Goal: Task Accomplishment & Management: Use online tool/utility

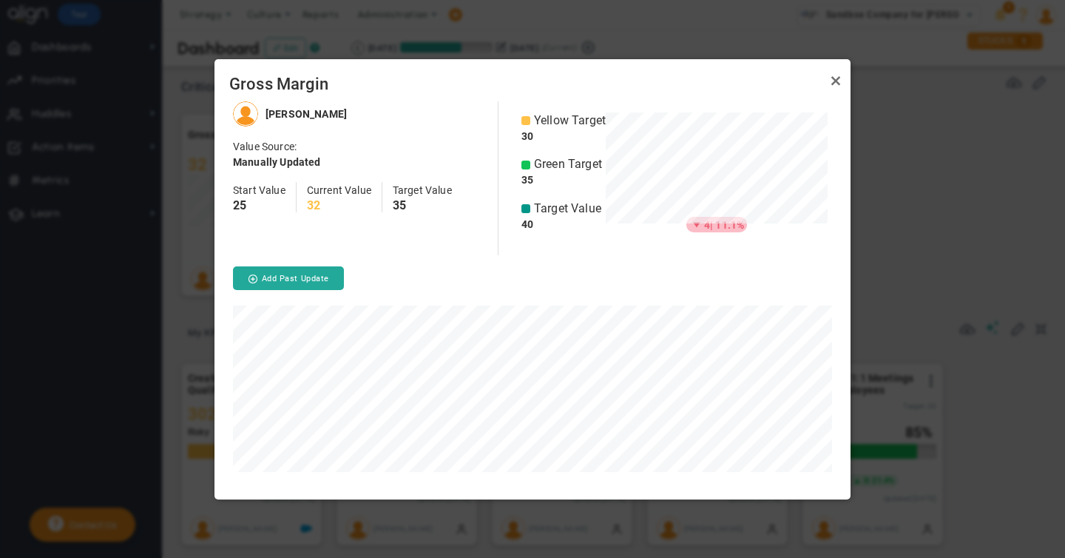
scroll to position [397, 636]
click at [308, 274] on button "Add Past Update" at bounding box center [288, 278] width 111 height 24
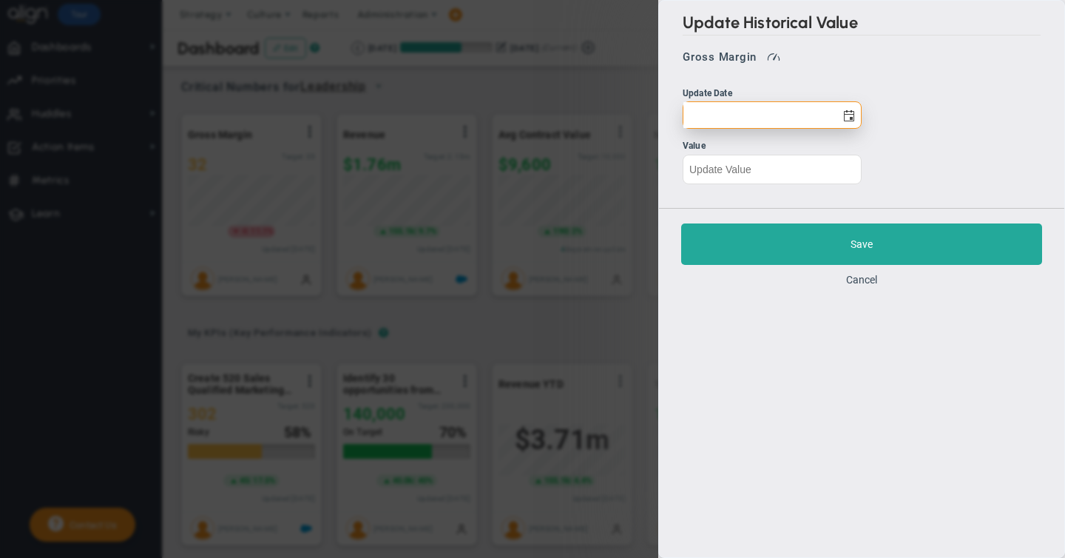
click at [712, 112] on input "text" at bounding box center [759, 115] width 152 height 26
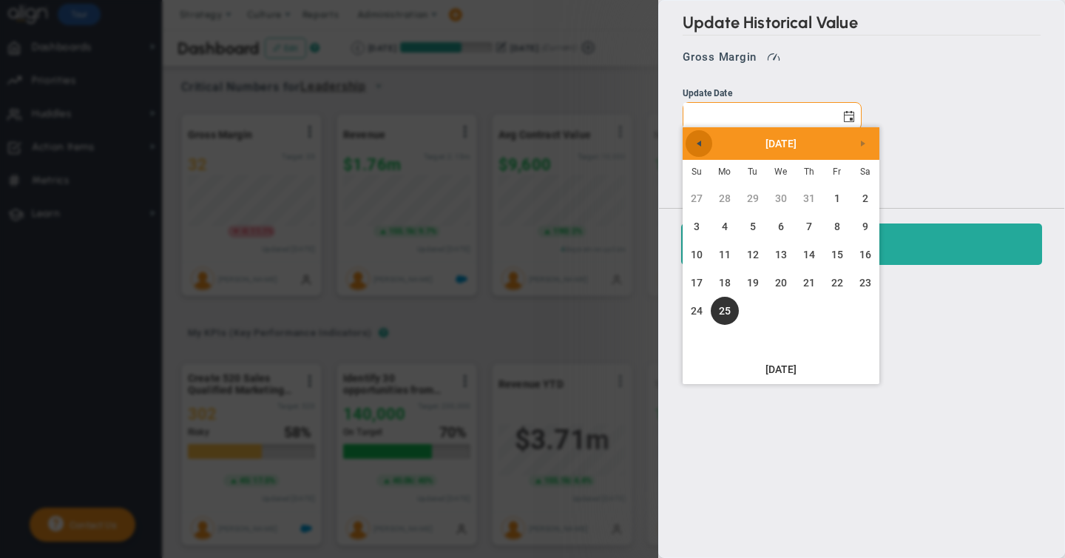
click at [702, 143] on span "Previous" at bounding box center [699, 144] width 12 height 12
click at [812, 243] on link "26" at bounding box center [809, 243] width 28 height 28
type input "[DATE]"
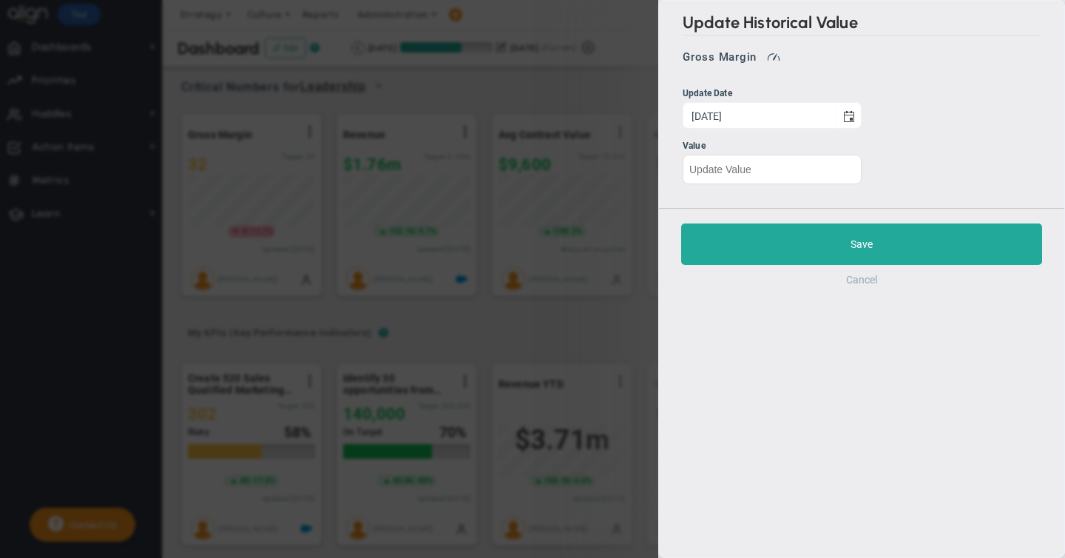
click at [852, 280] on button "Cancel" at bounding box center [861, 280] width 31 height 12
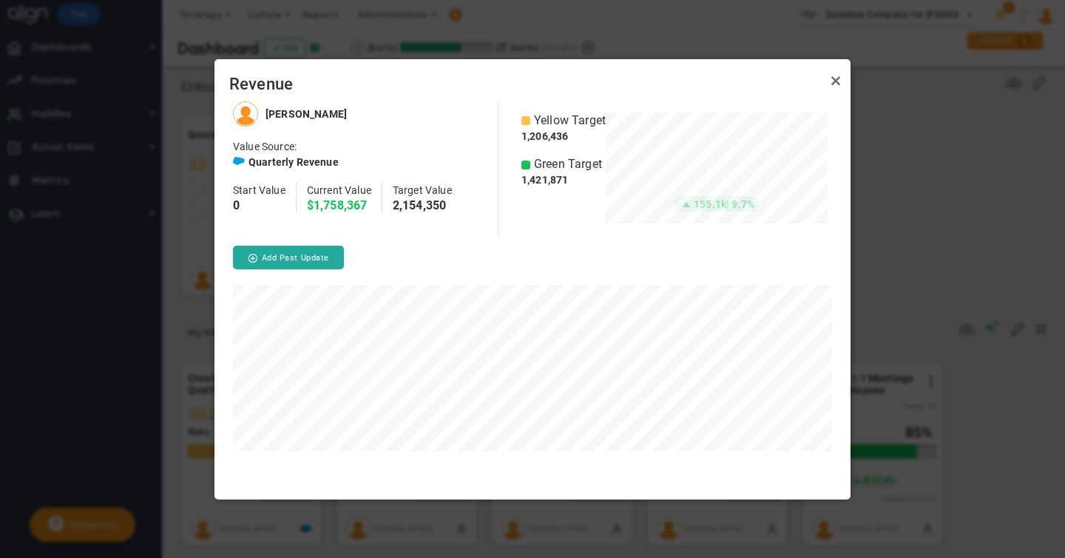
scroll to position [739292, 739053]
click at [298, 253] on button "Add Past Update" at bounding box center [288, 258] width 111 height 24
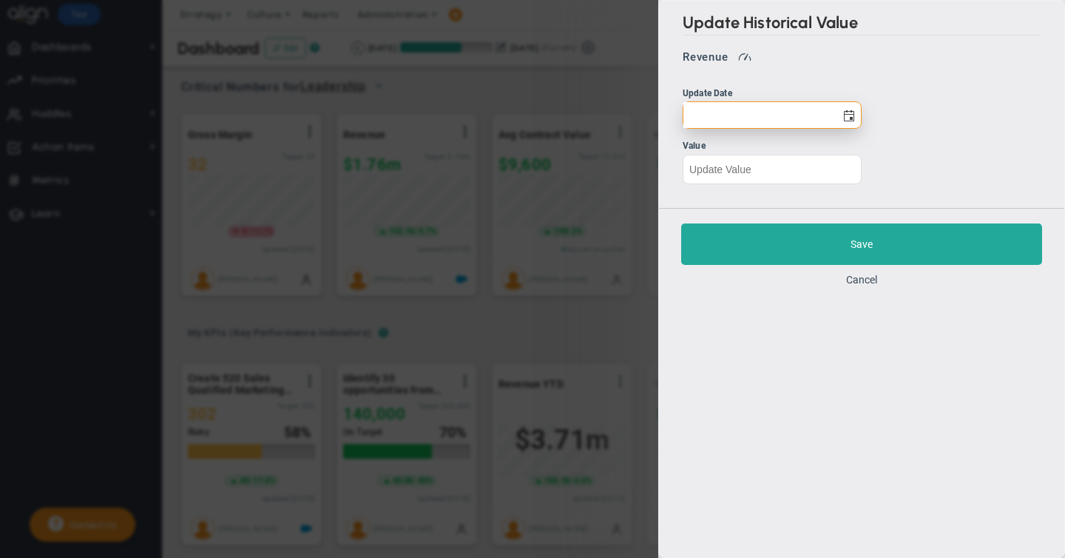
click at [752, 116] on input "text" at bounding box center [759, 115] width 152 height 26
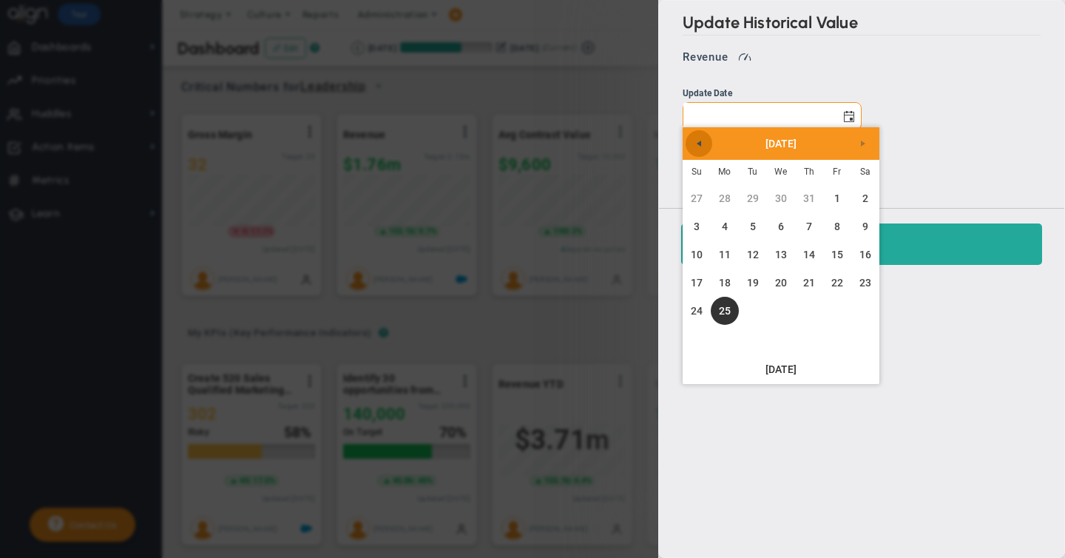
click at [696, 139] on span "Previous" at bounding box center [699, 144] width 12 height 12
click at [781, 297] on link "9" at bounding box center [781, 299] width 28 height 28
type input "[DATE]"
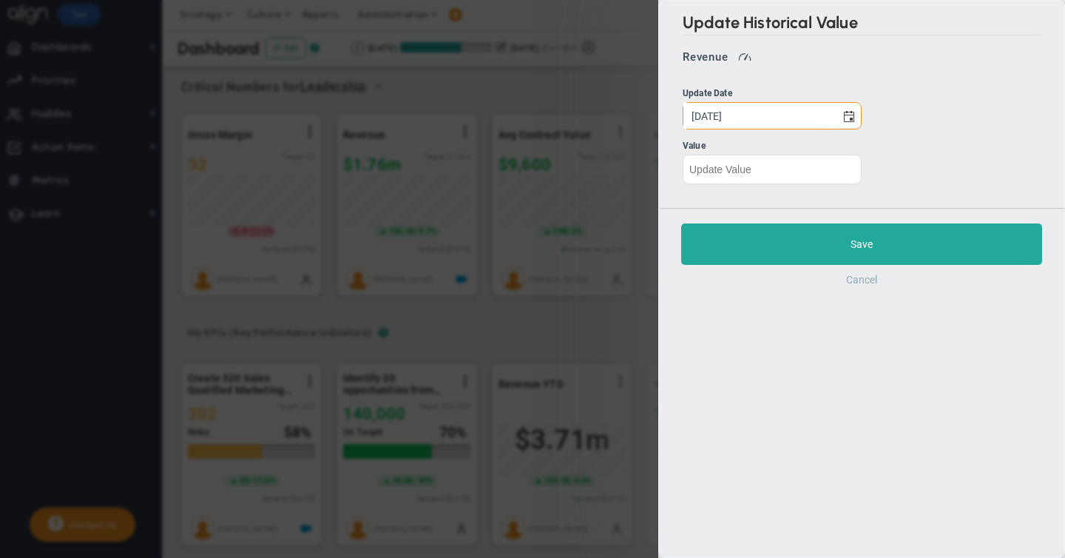
click at [865, 277] on button "Cancel" at bounding box center [861, 280] width 31 height 12
